Goal: Information Seeking & Learning: Find specific fact

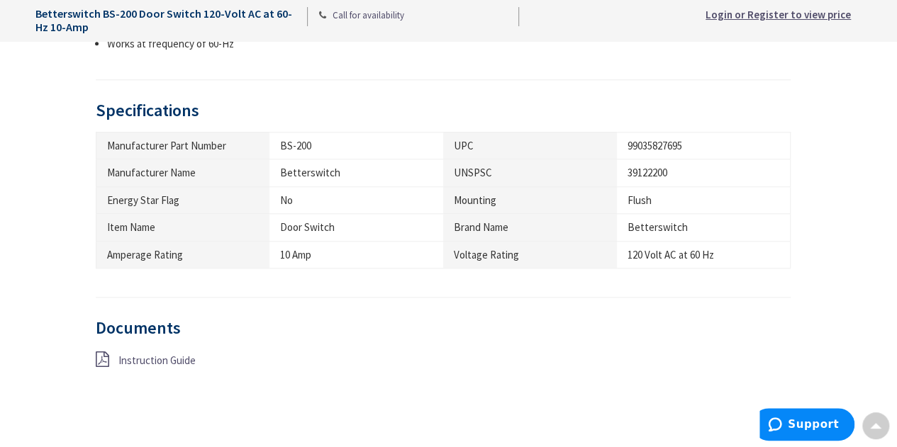
scroll to position [671, 0]
click at [130, 352] on span "Instruction Guide" at bounding box center [156, 358] width 77 height 13
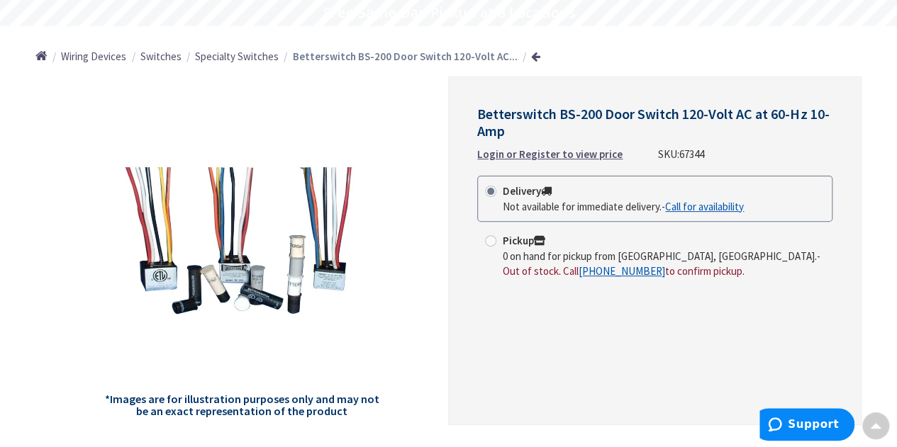
scroll to position [126, 0]
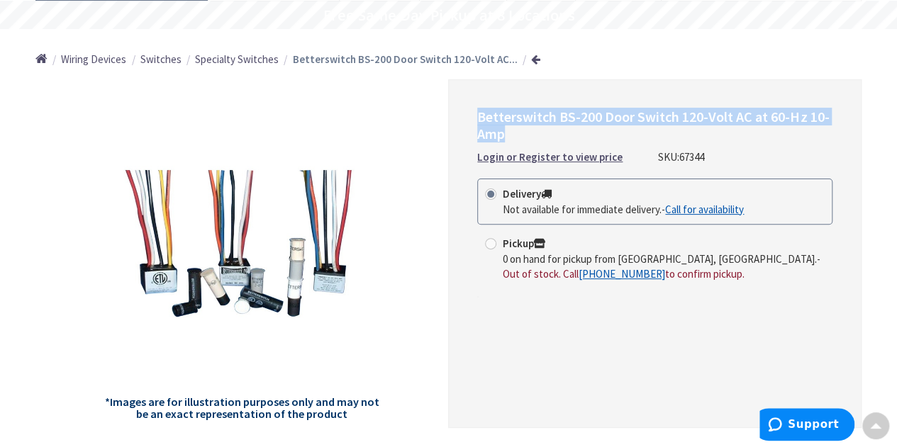
drag, startPoint x: 476, startPoint y: 111, endPoint x: 796, endPoint y: 128, distance: 320.1
click at [796, 128] on div "Betterswitch BS-200 Door Switch 120-Volt AC at 60-Hz 10-Amp Login or Register t…" at bounding box center [654, 253] width 413 height 349
copy span "Betterswitch BS-200 Door Switch 120-Volt AC at 60-Hz 10-Amp"
